Goal: Information Seeking & Learning: Learn about a topic

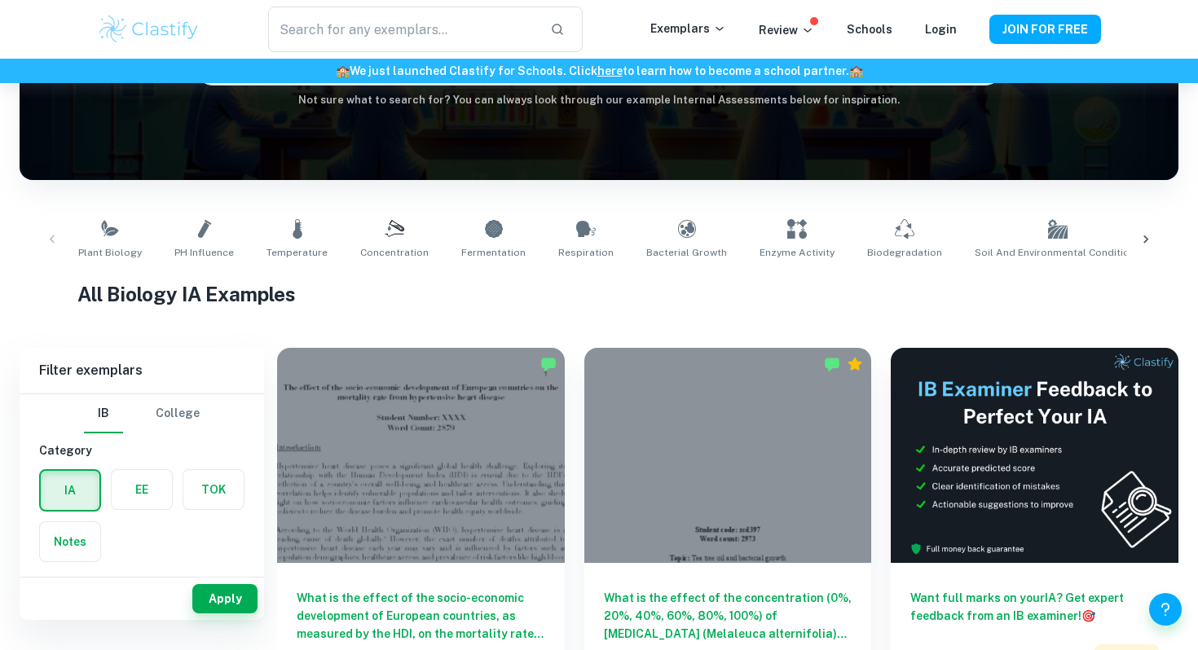
scroll to position [179, 0]
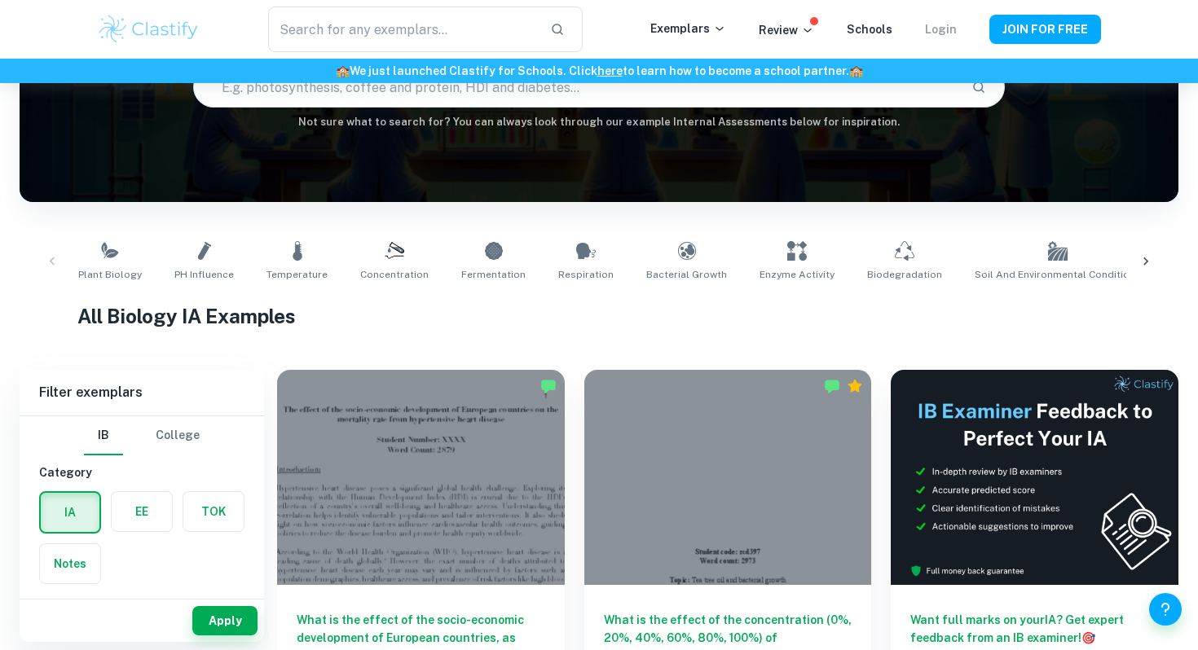
click at [952, 27] on link "Login" at bounding box center [941, 29] width 32 height 13
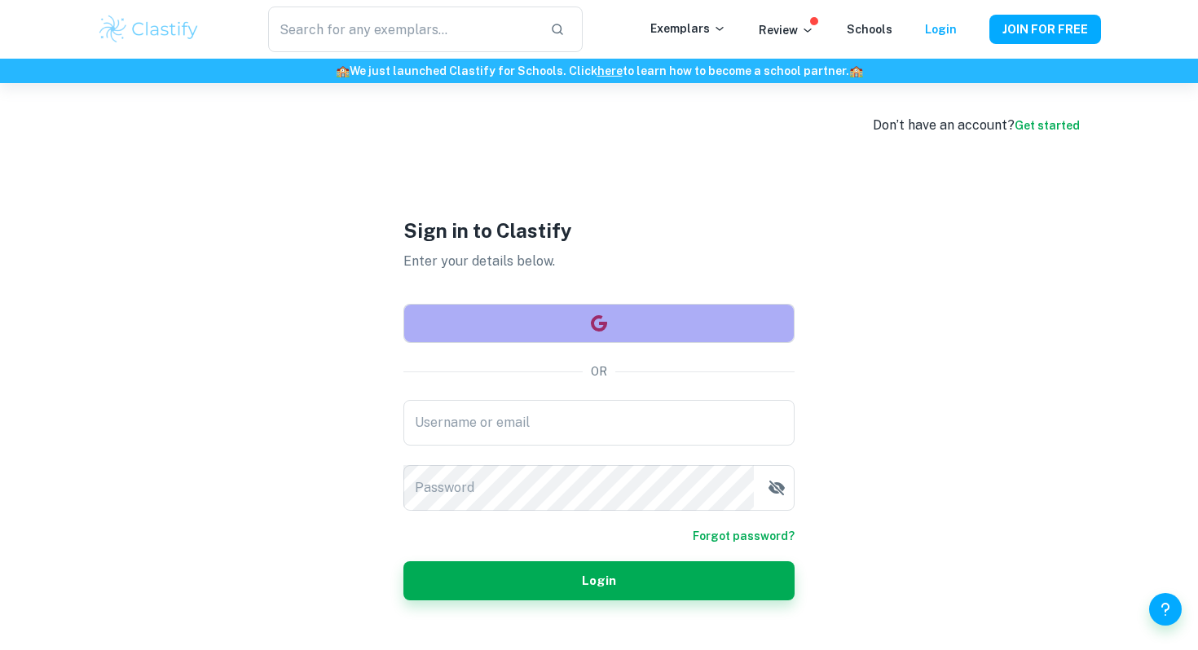
click at [722, 318] on button "button" at bounding box center [598, 323] width 391 height 39
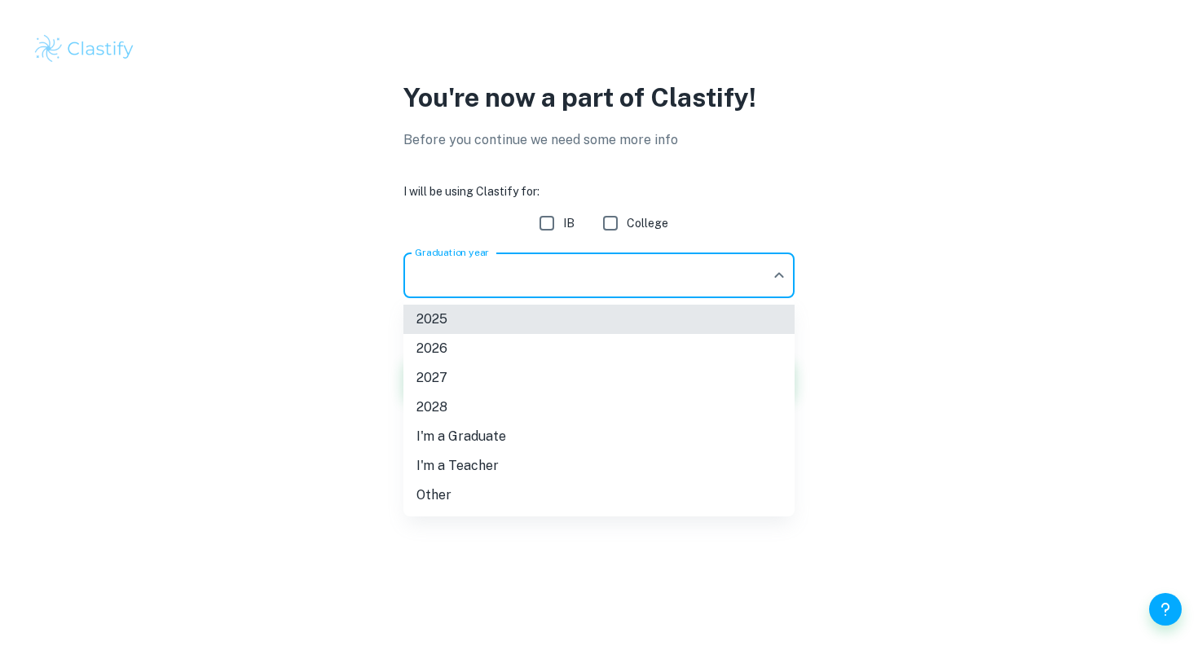
click at [649, 275] on body "We value your privacy We use cookies to enhance your browsing experience, serve…" at bounding box center [599, 325] width 1198 height 650
click at [564, 345] on li "2026" at bounding box center [598, 348] width 391 height 29
type input "2026"
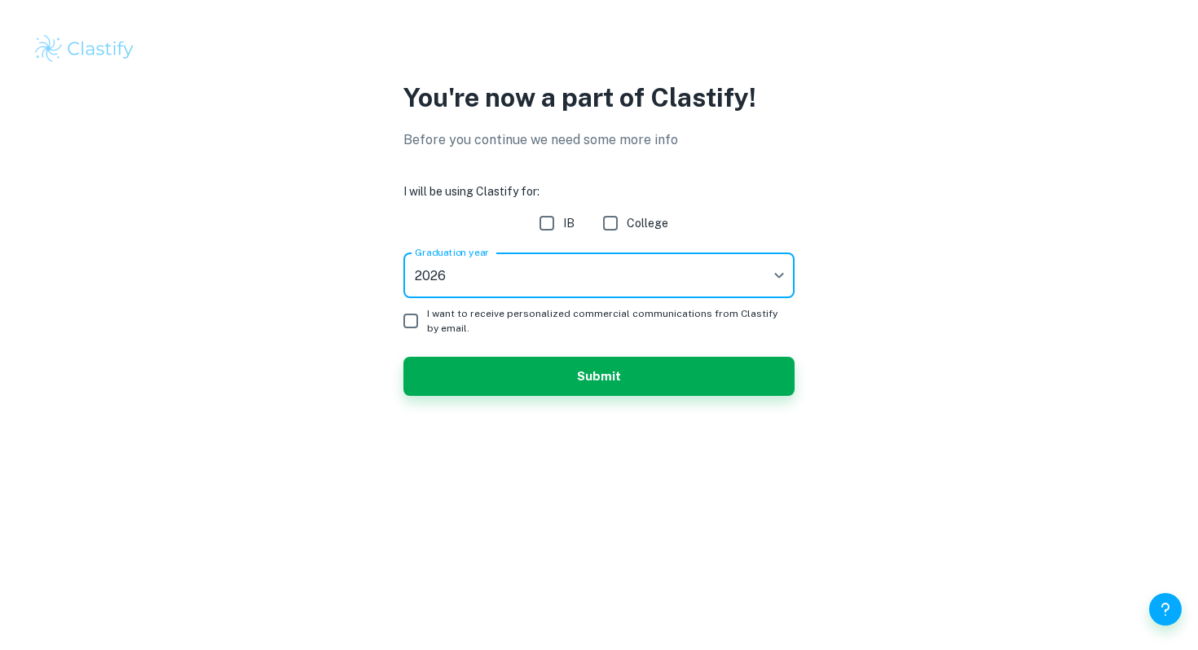
click at [407, 312] on input "I want to receive personalized commercial communications from Clastify by email." at bounding box center [410, 321] width 33 height 33
checkbox input "true"
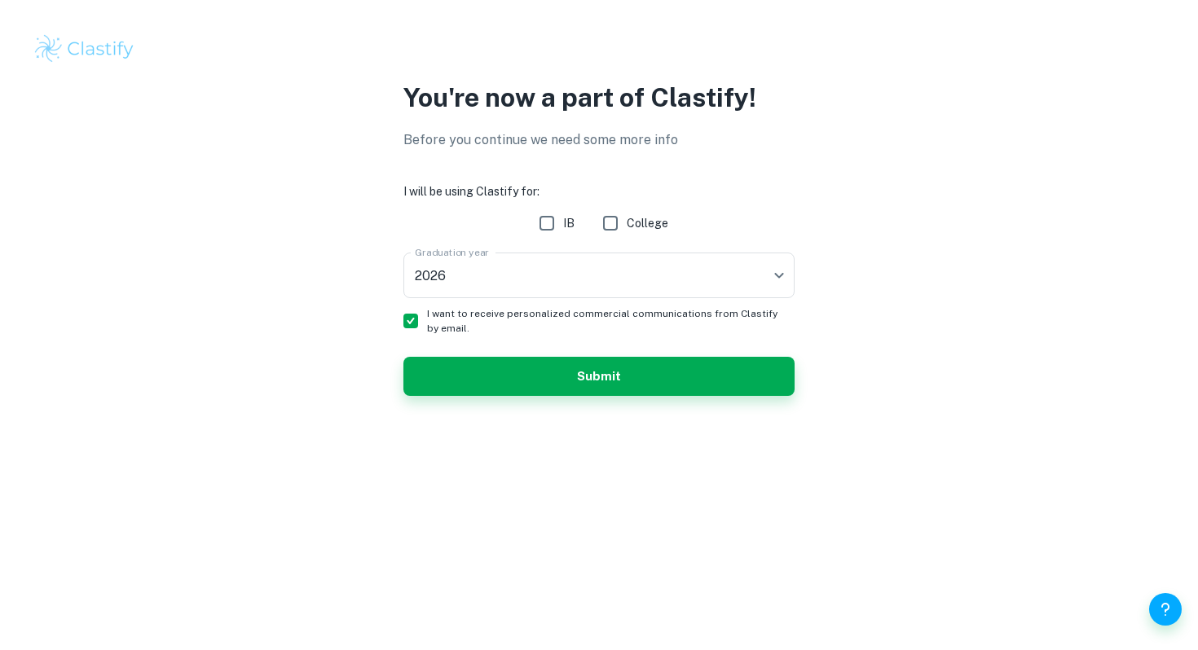
click at [549, 230] on input "IB" at bounding box center [546, 223] width 33 height 33
checkbox input "true"
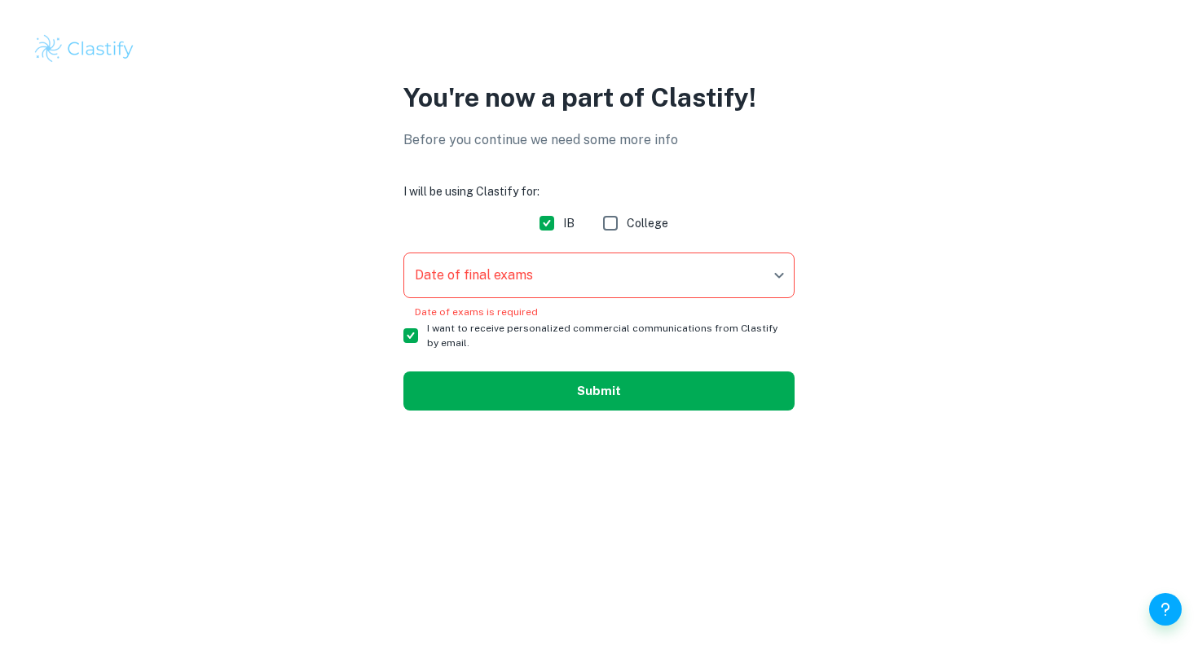
click at [562, 386] on button "Submit" at bounding box center [598, 390] width 391 height 39
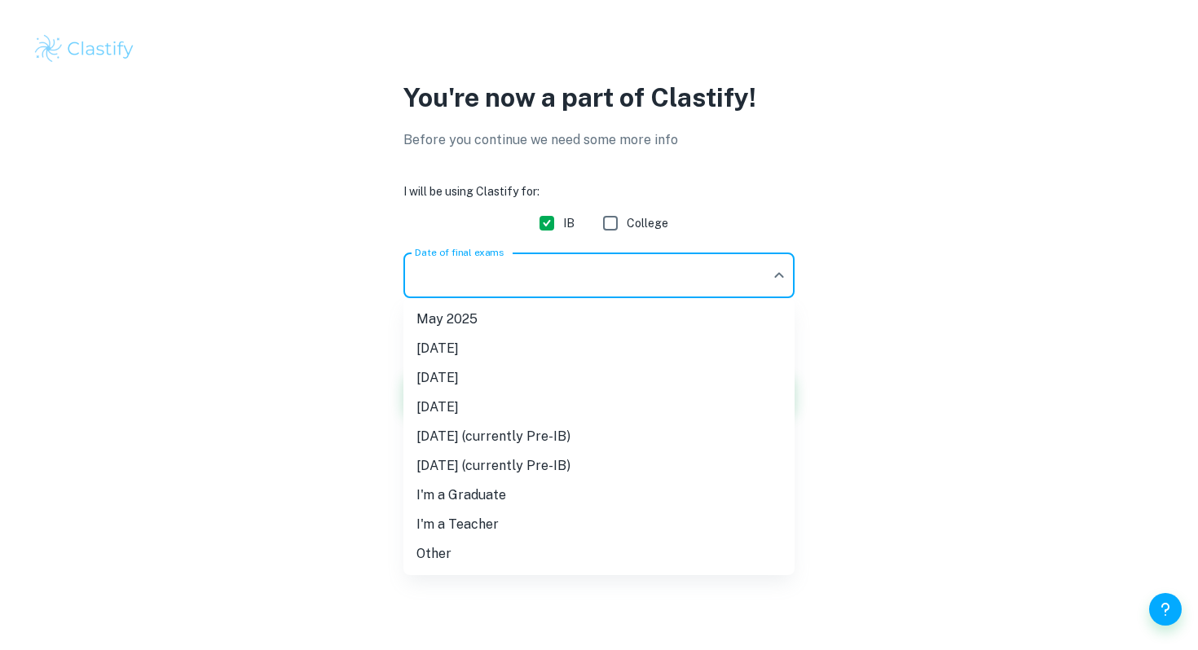
click at [577, 265] on body "We value your privacy We use cookies to enhance your browsing experience, serve…" at bounding box center [599, 325] width 1198 height 650
click at [508, 372] on li "[DATE]" at bounding box center [598, 377] width 391 height 29
type input "M26"
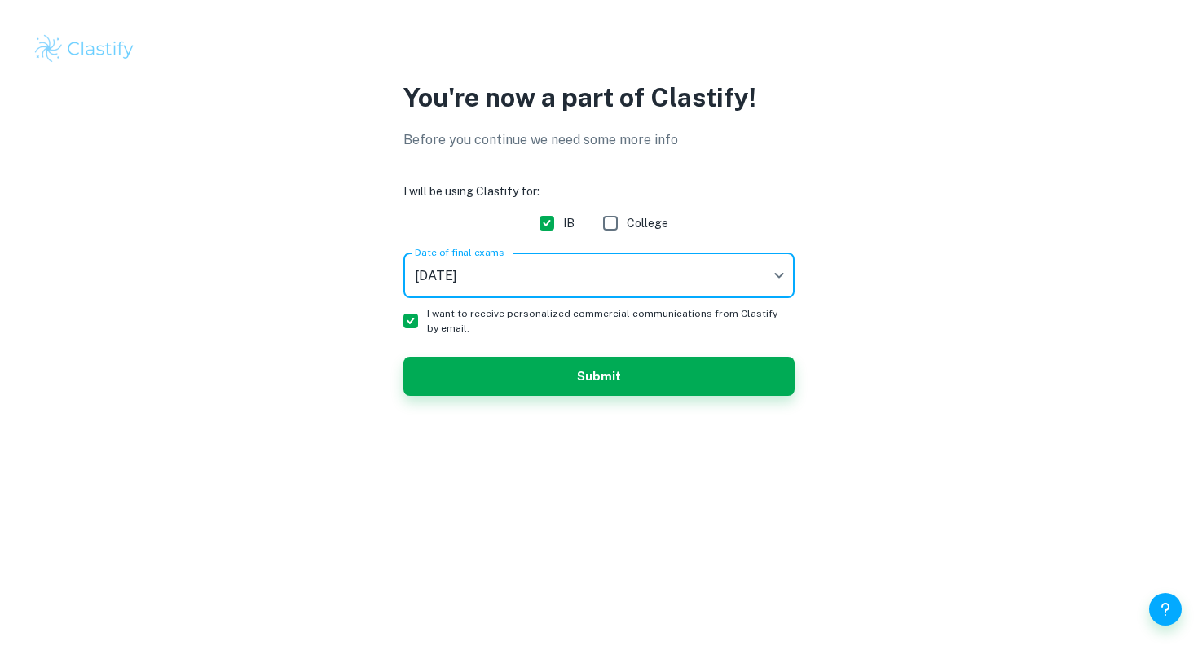
click at [407, 320] on input "I want to receive personalized commercial communications from Clastify by email." at bounding box center [410, 321] width 33 height 33
checkbox input "false"
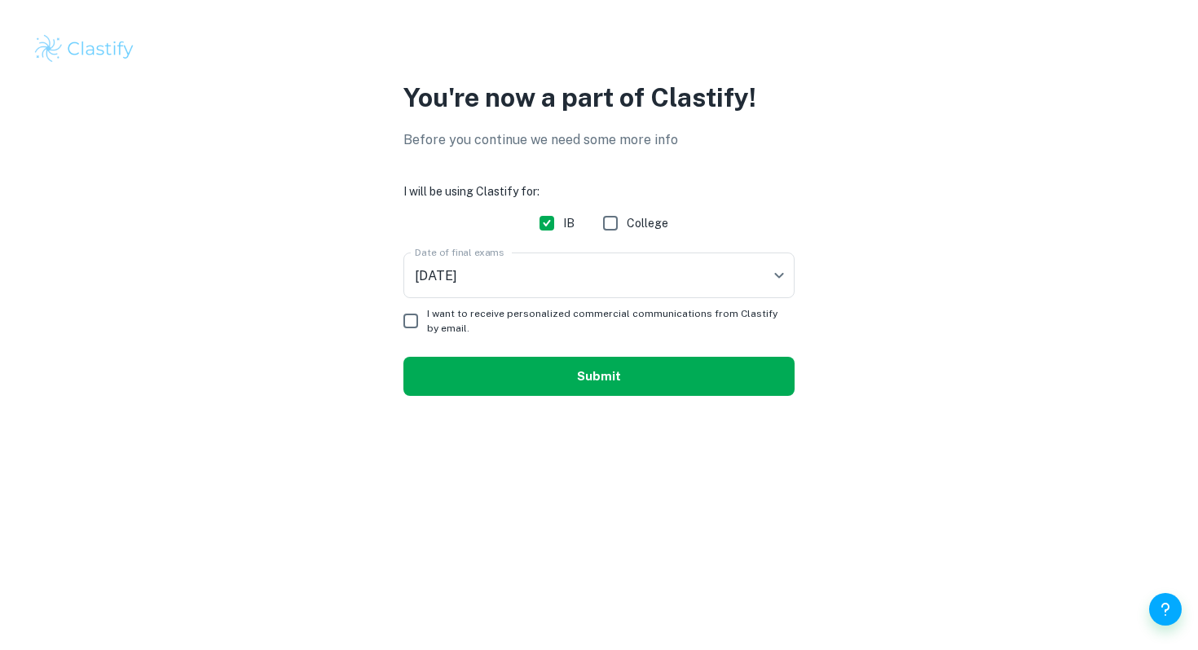
click at [455, 378] on button "Submit" at bounding box center [598, 376] width 391 height 39
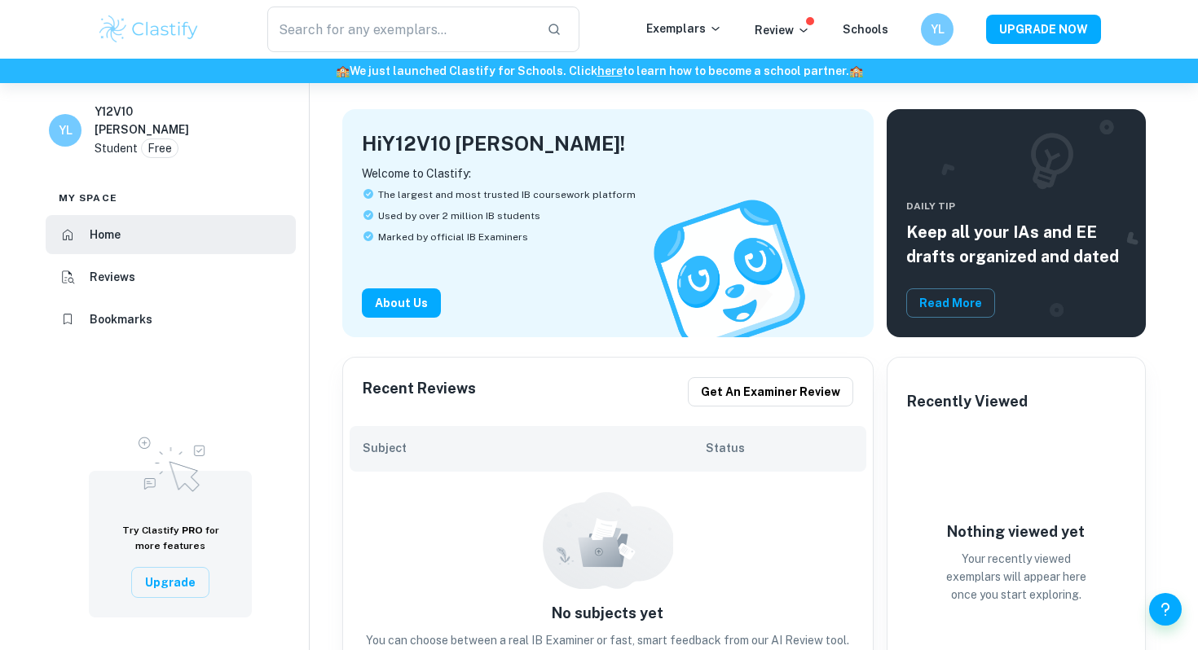
scroll to position [41, 0]
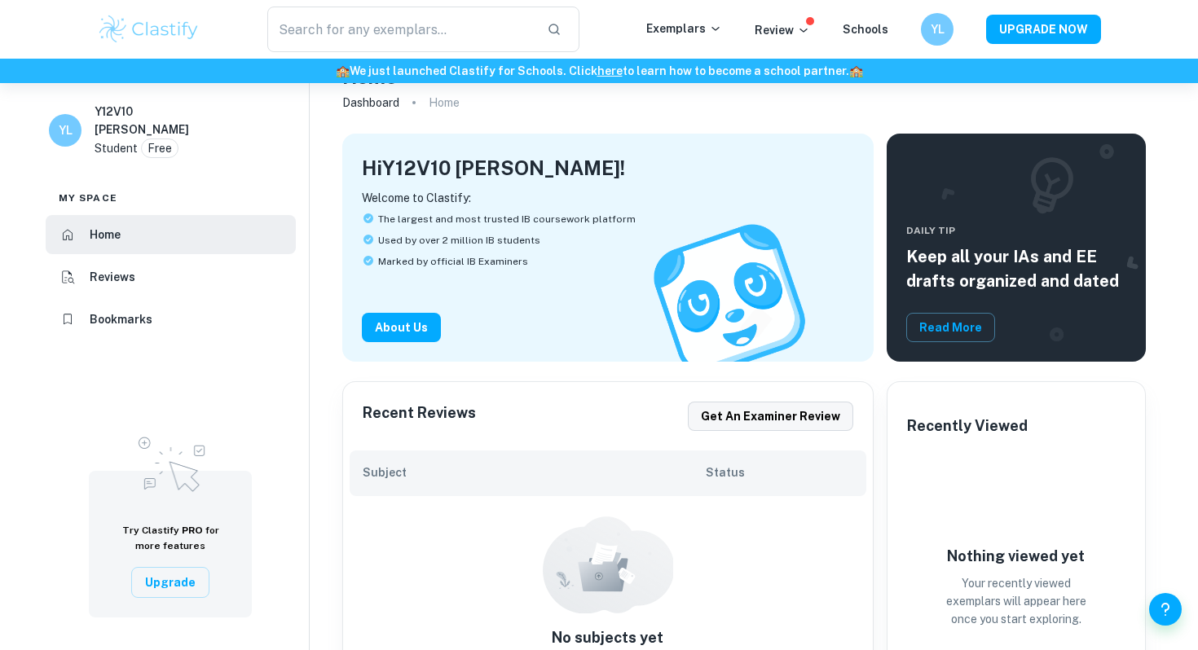
click at [740, 413] on button "Get an examiner review" at bounding box center [770, 416] width 165 height 29
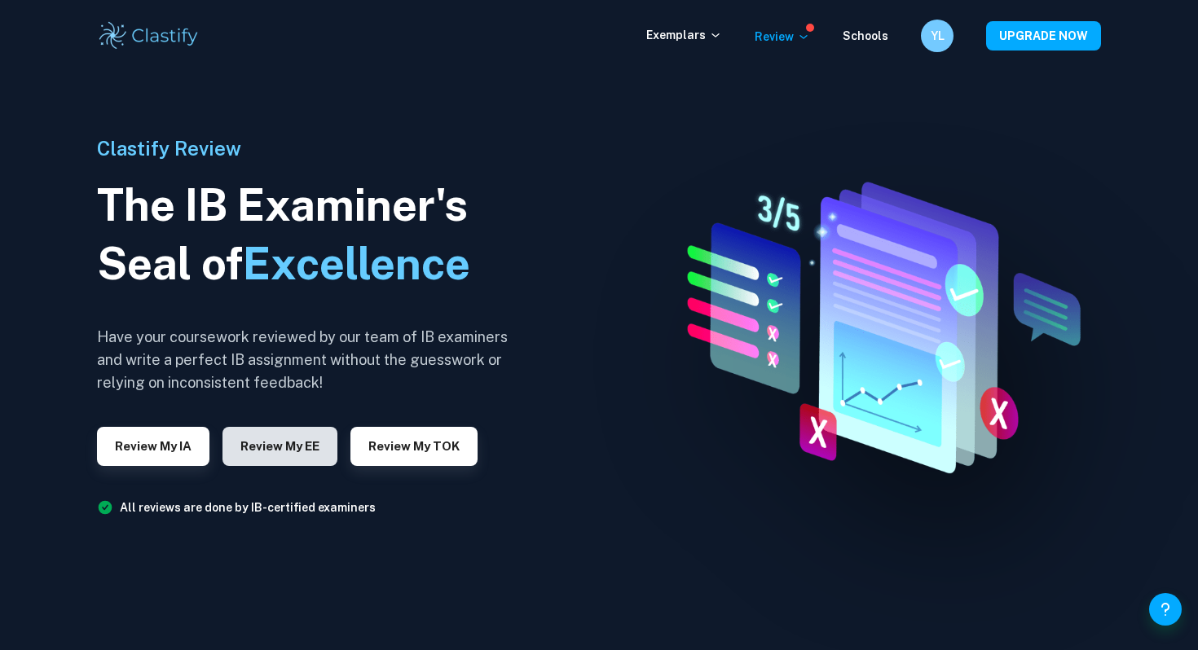
click at [270, 446] on button "Review my EE" at bounding box center [279, 446] width 115 height 39
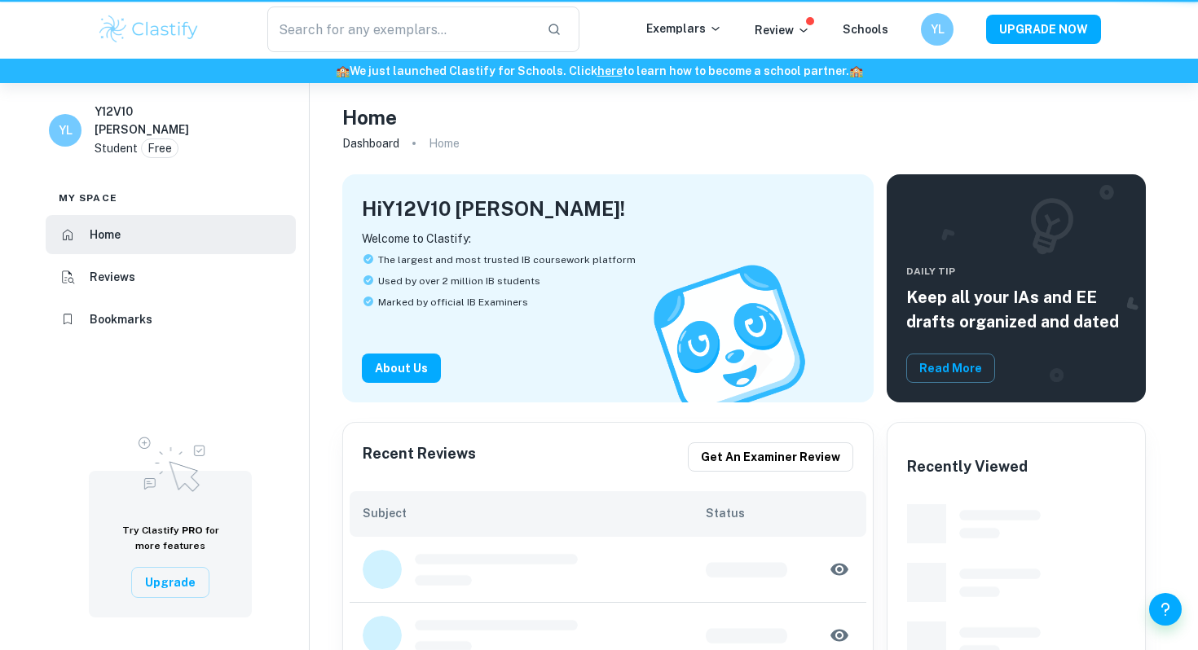
scroll to position [41, 0]
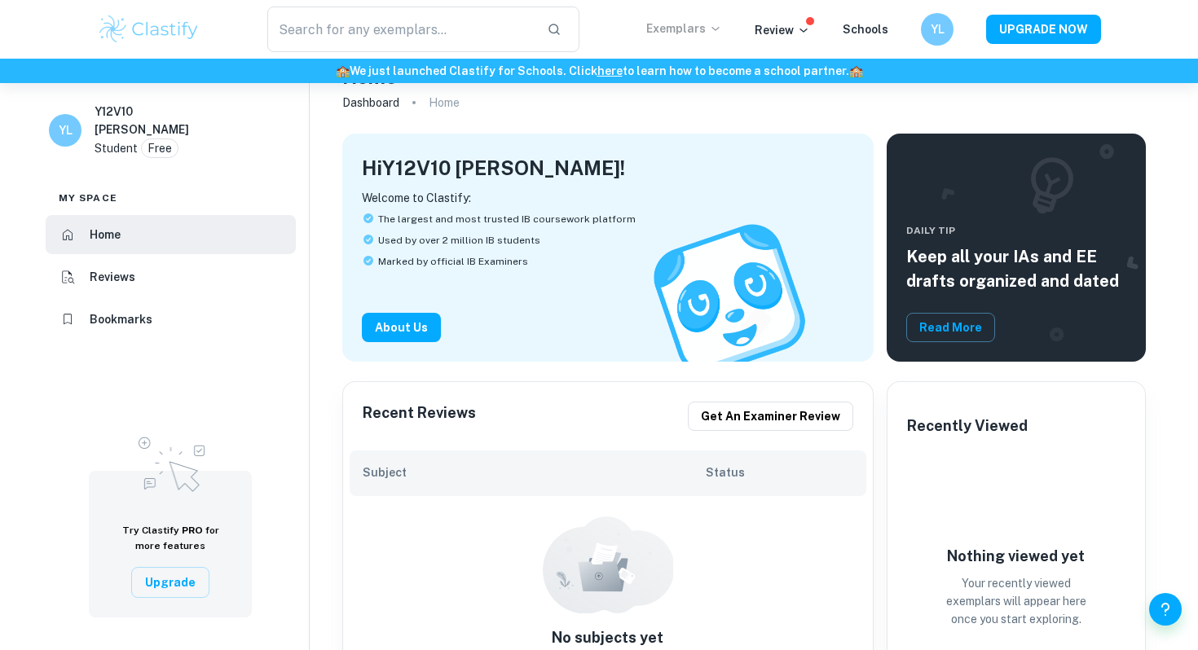
click at [701, 26] on p "Exemplars" at bounding box center [684, 29] width 76 height 18
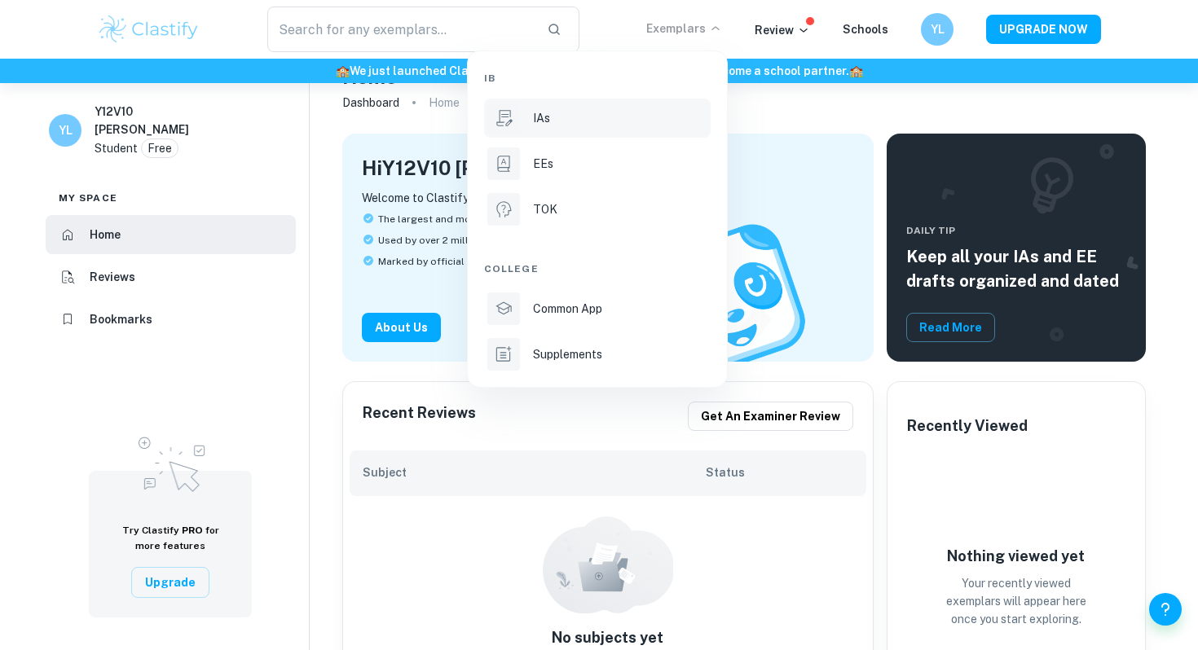
click at [609, 112] on div "IAs" at bounding box center [620, 118] width 174 height 18
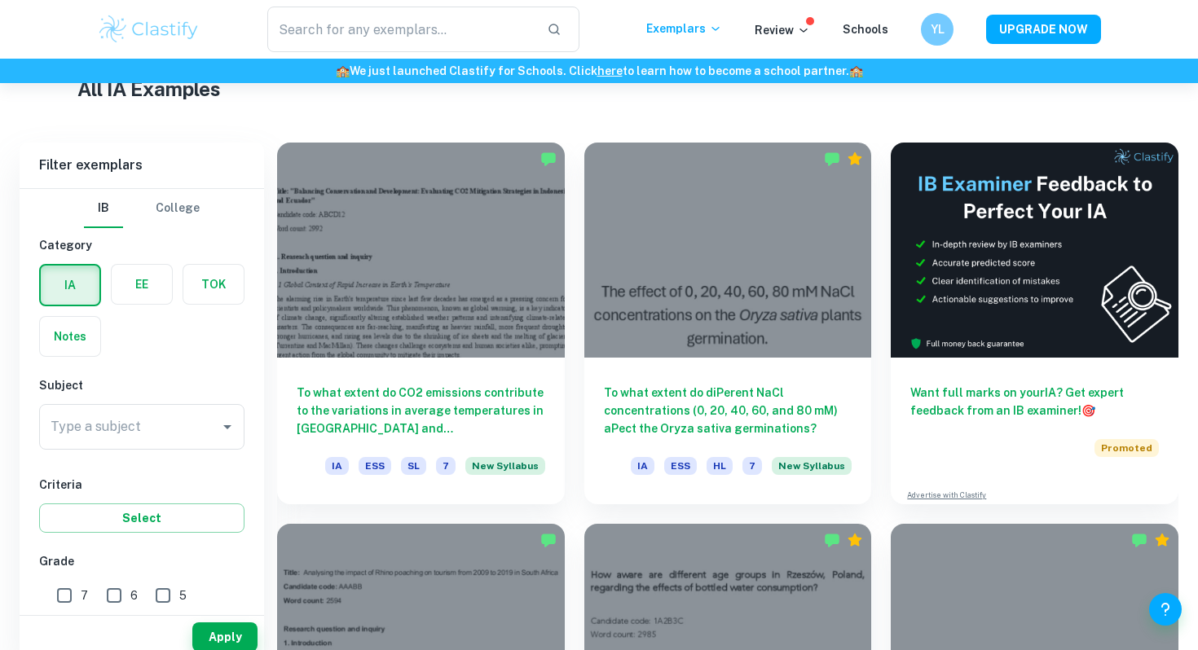
scroll to position [426, 0]
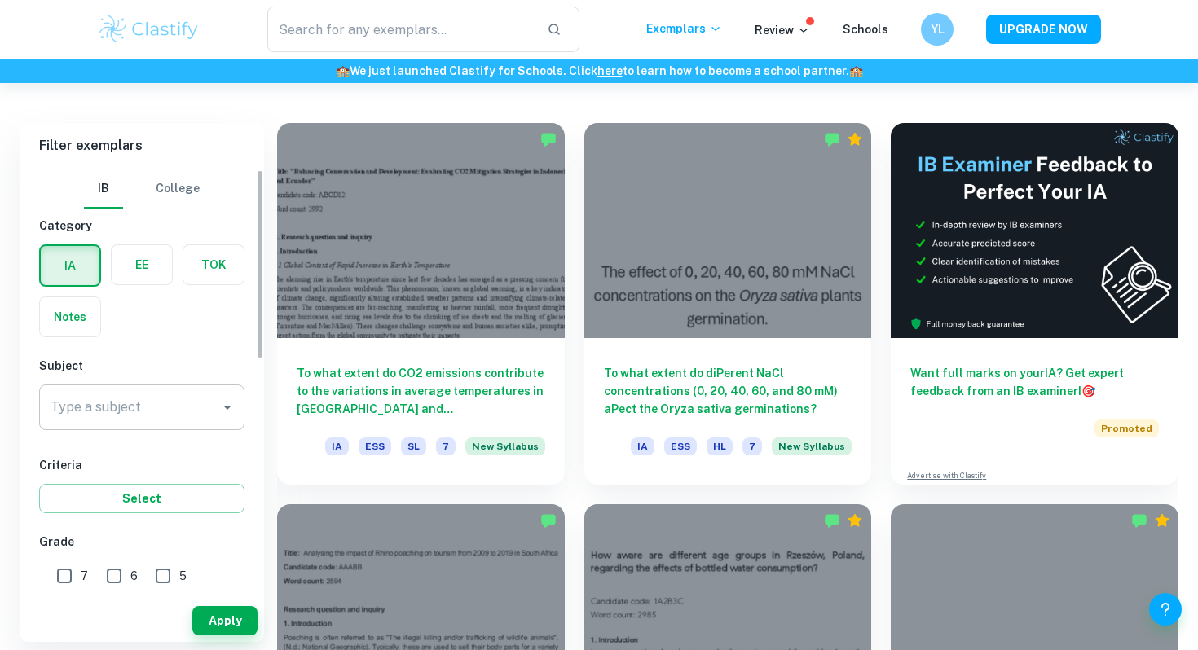
click at [218, 398] on icon "Open" at bounding box center [228, 408] width 20 height 20
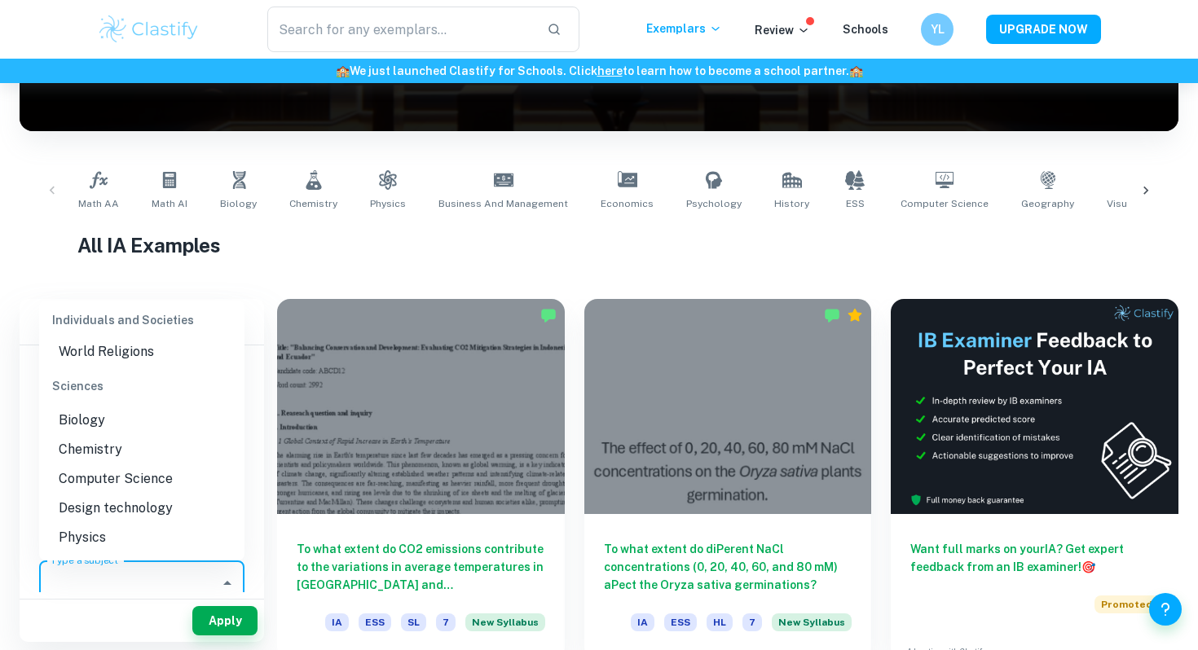
scroll to position [1951, 0]
click at [118, 409] on li "Biology" at bounding box center [141, 423] width 205 height 29
type input "Biology"
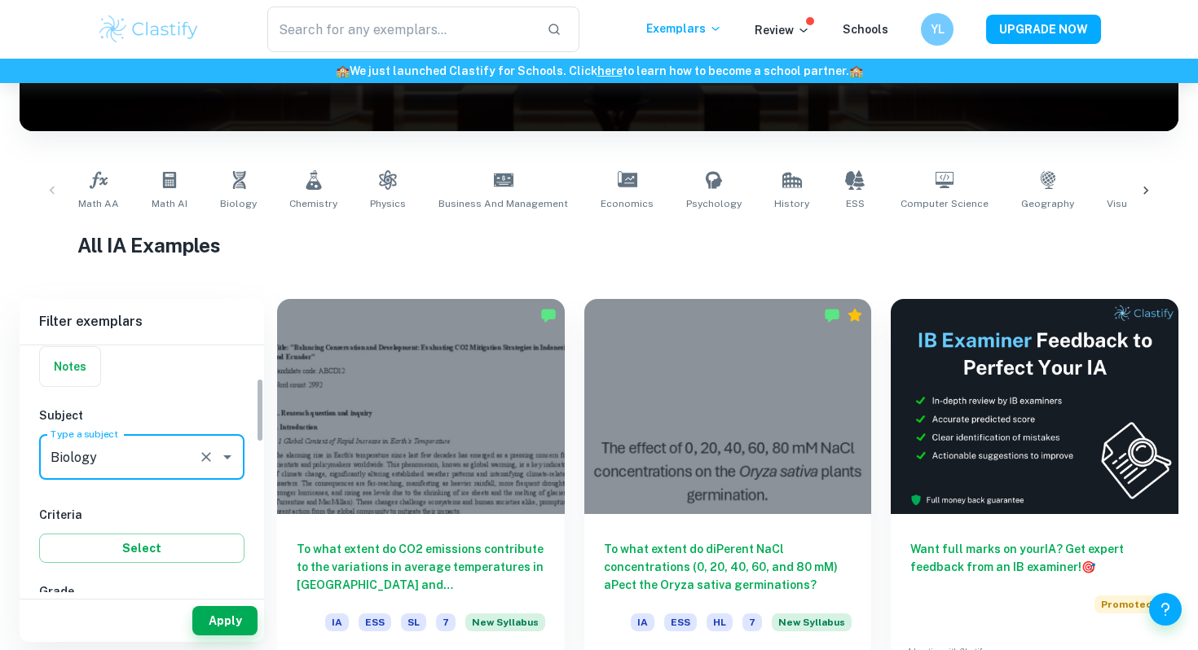
scroll to position [131, 0]
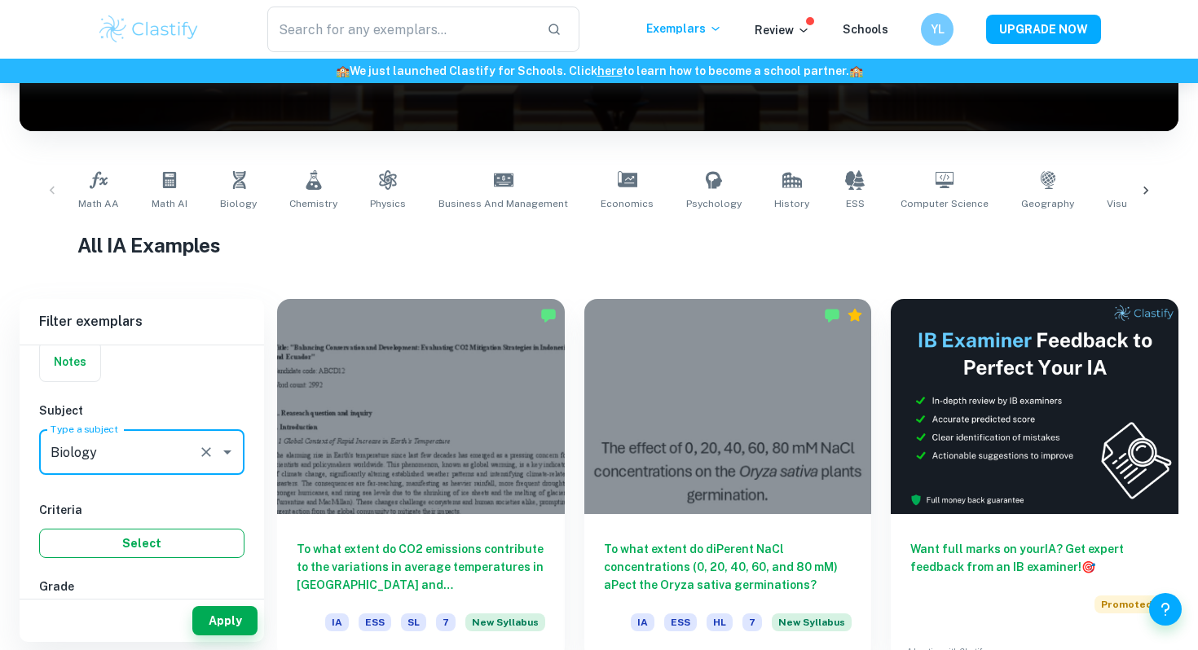
click at [200, 547] on button "Select" at bounding box center [141, 543] width 205 height 29
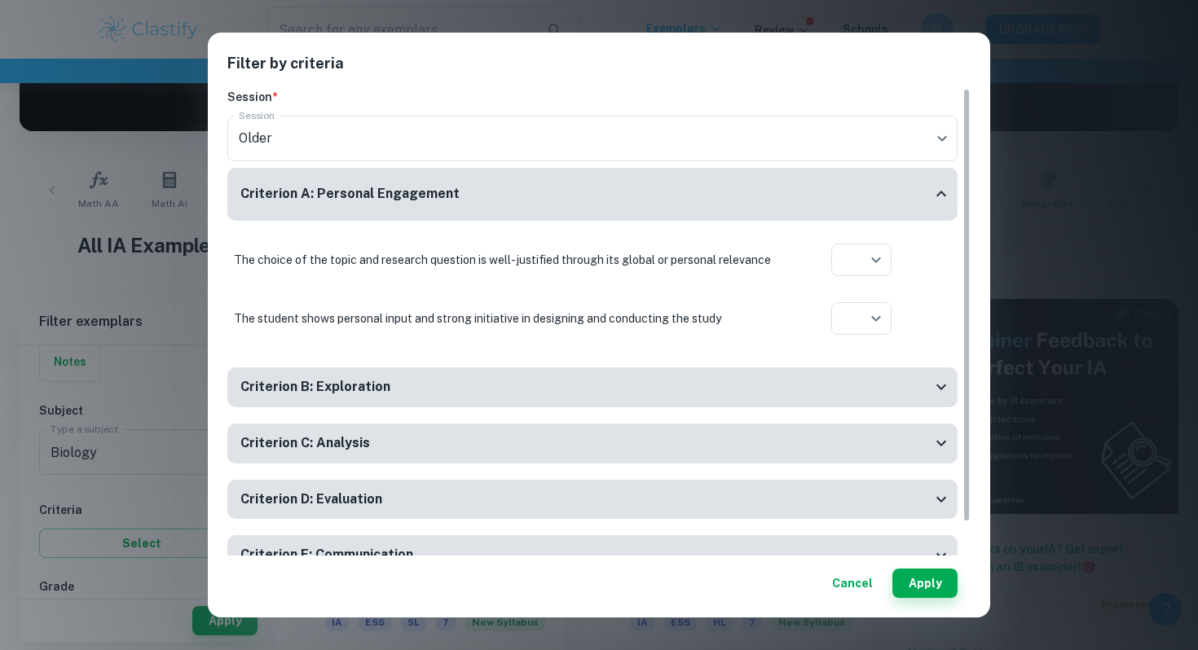
click at [180, 461] on div "Filter by criteria Session * Session Older current Session Criterion A: Persona…" at bounding box center [599, 325] width 1198 height 650
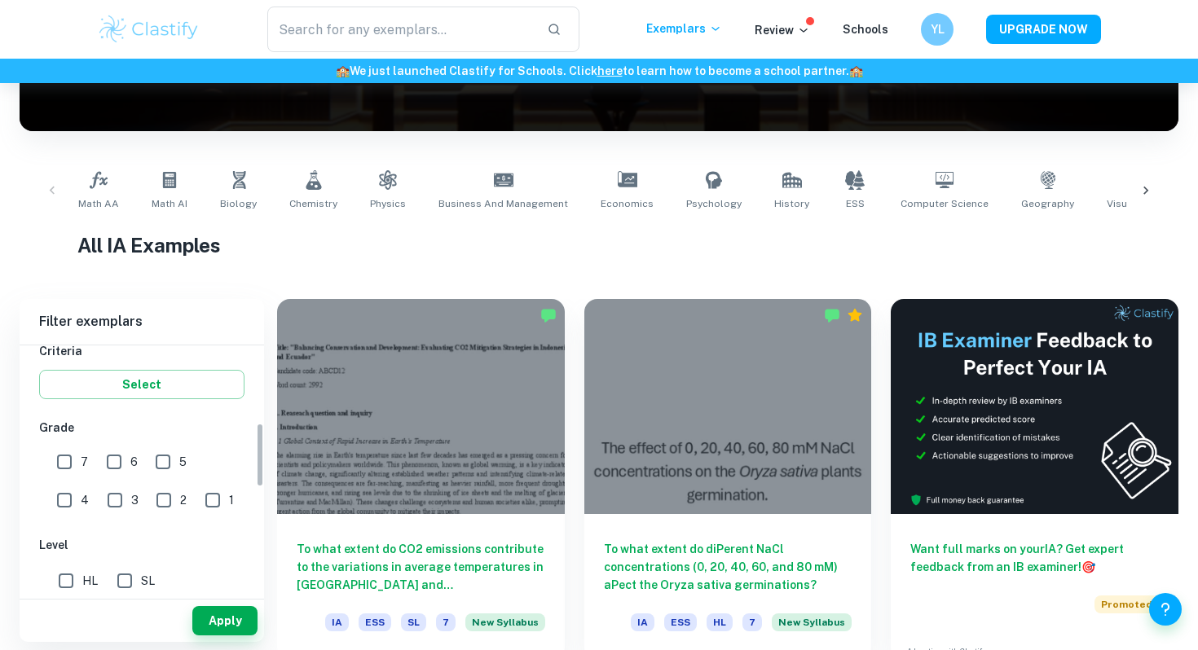
scroll to position [323, 0]
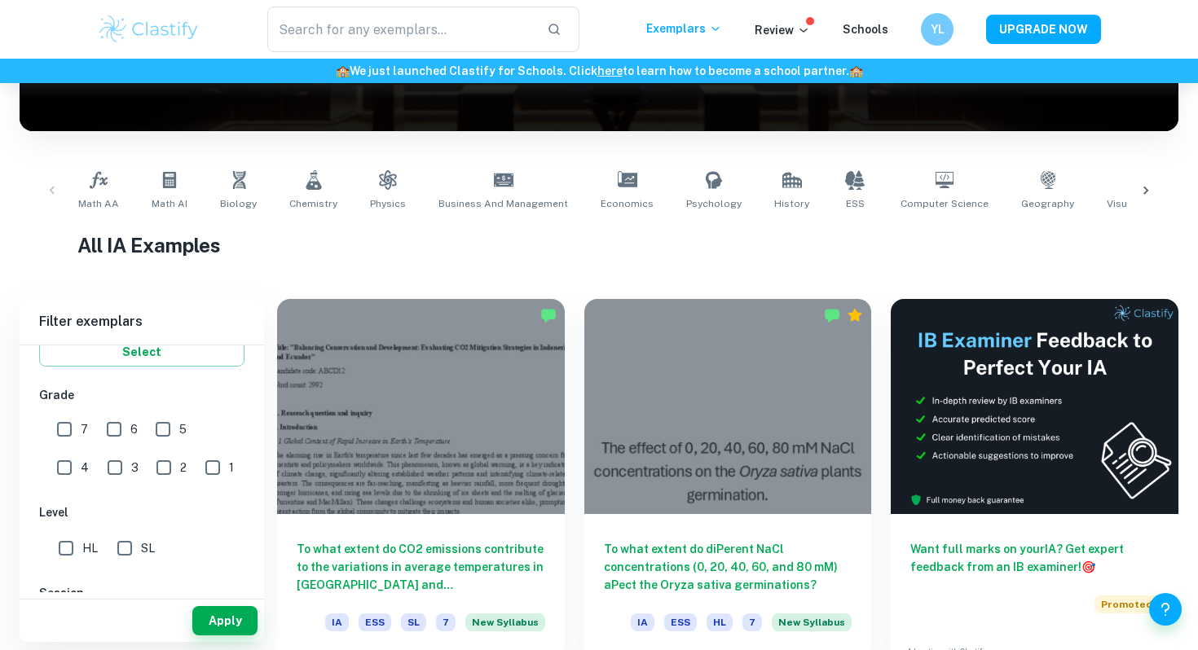
click at [65, 433] on input "7" at bounding box center [64, 429] width 33 height 33
checkbox input "true"
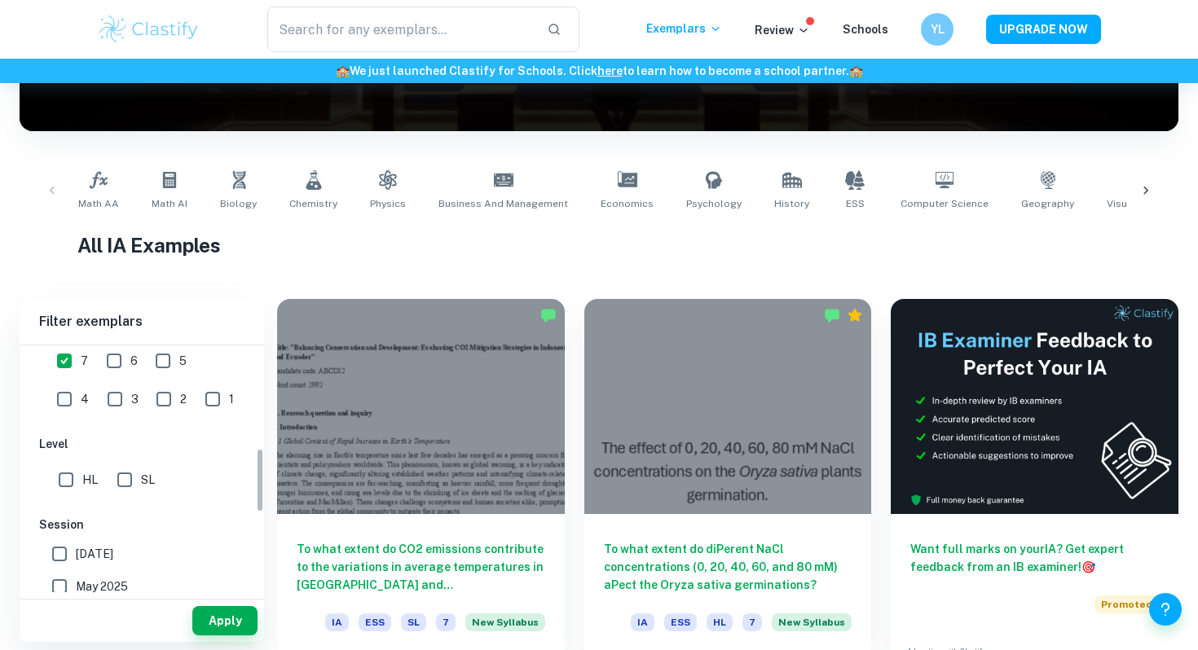
click at [69, 475] on input "HL" at bounding box center [66, 480] width 33 height 33
checkbox input "true"
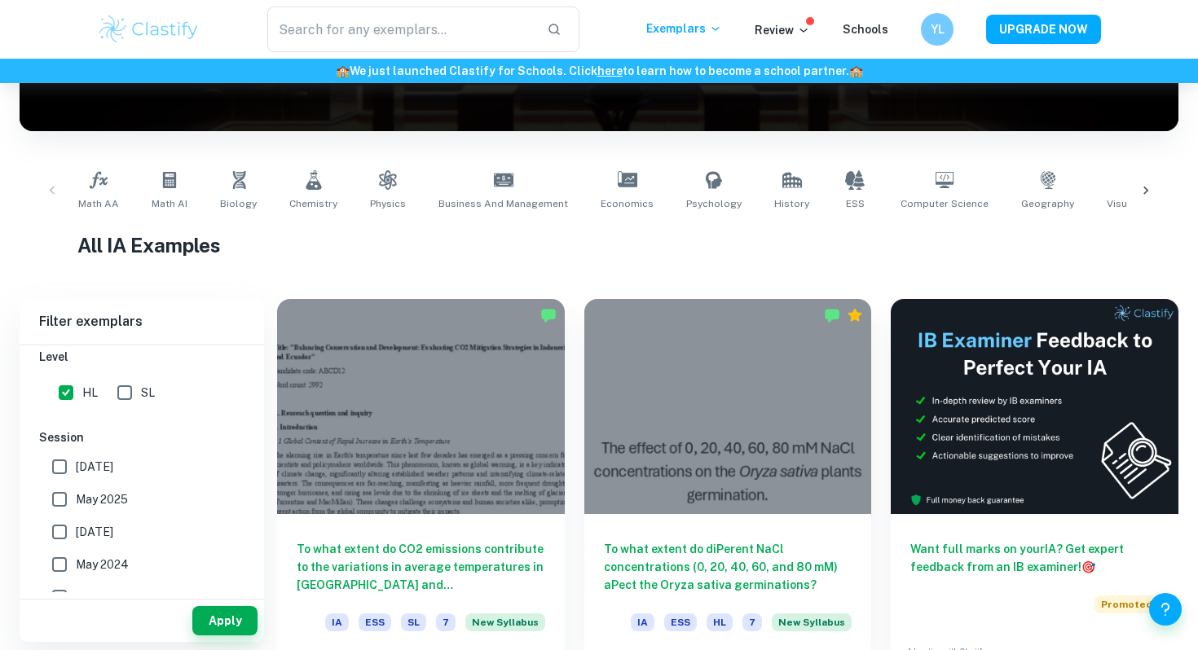
click at [61, 465] on input "[DATE]" at bounding box center [59, 466] width 33 height 33
click at [64, 468] on input "[DATE]" at bounding box center [59, 466] width 33 height 33
checkbox input "false"
click at [64, 494] on input "May 2025" at bounding box center [59, 499] width 33 height 33
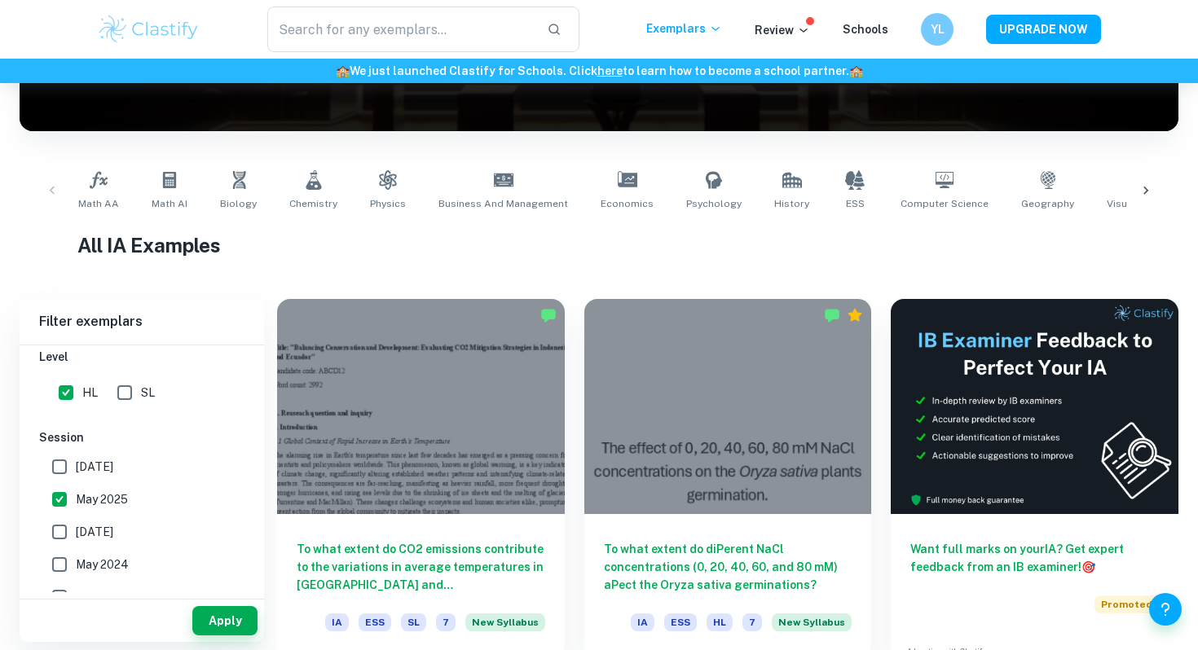
checkbox input "false"
click at [218, 621] on button "Apply" at bounding box center [224, 620] width 65 height 29
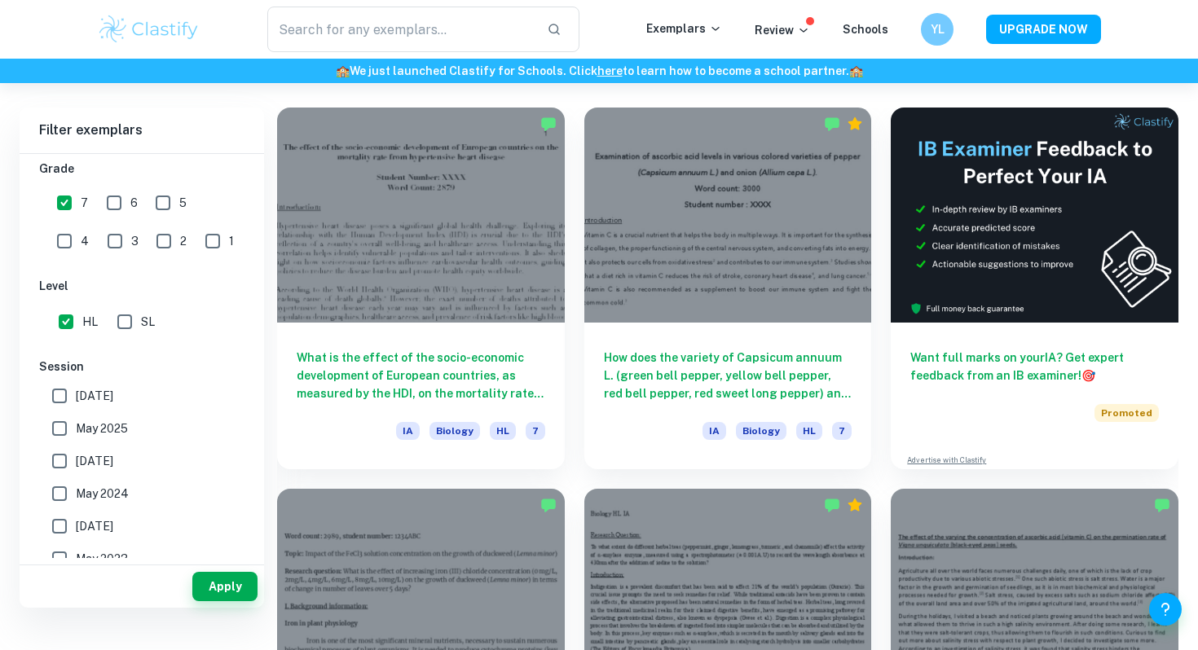
scroll to position [388, 0]
